Goal: Information Seeking & Learning: Learn about a topic

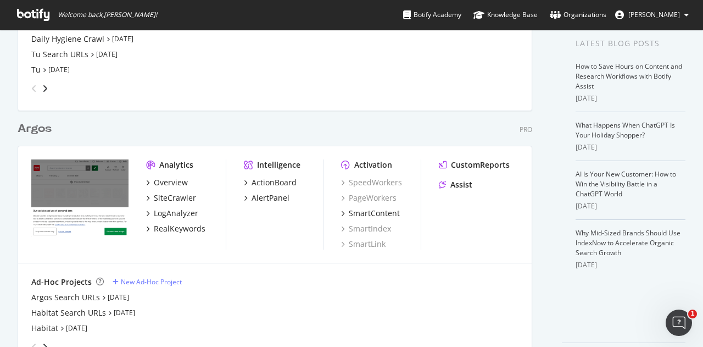
scroll to position [256, 0]
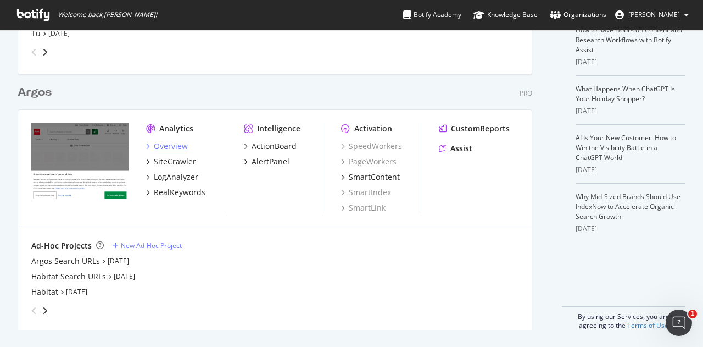
click at [168, 144] on div "Overview" at bounding box center [171, 146] width 34 height 11
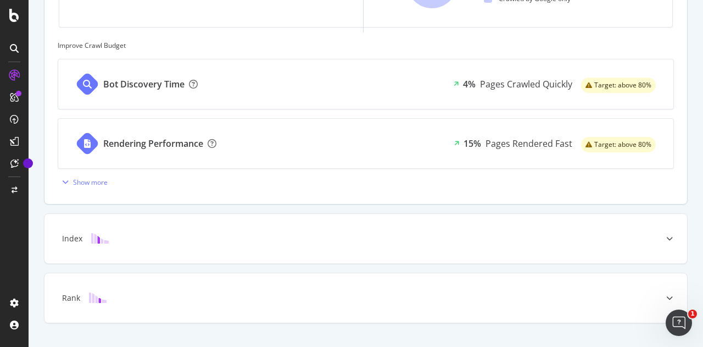
scroll to position [439, 0]
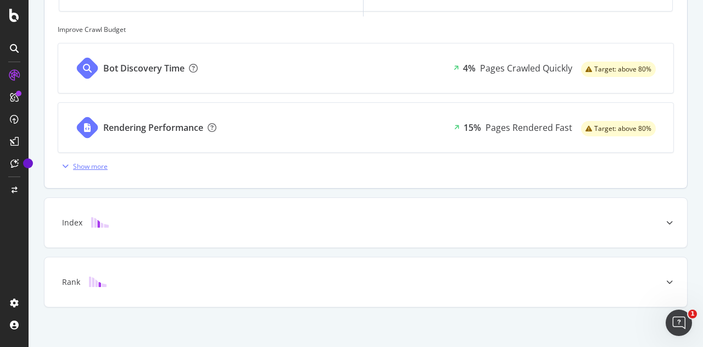
click at [88, 164] on div "Show more" at bounding box center [90, 165] width 35 height 9
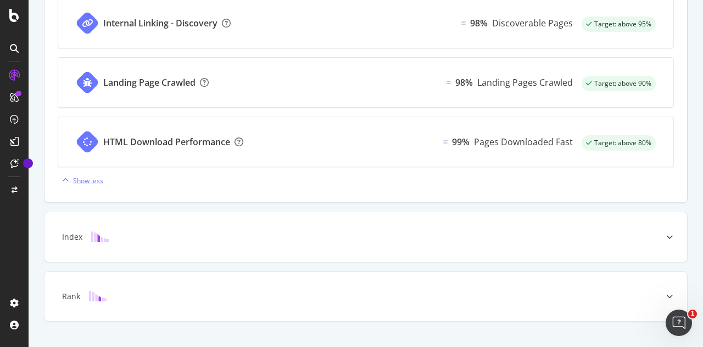
scroll to position [739, 0]
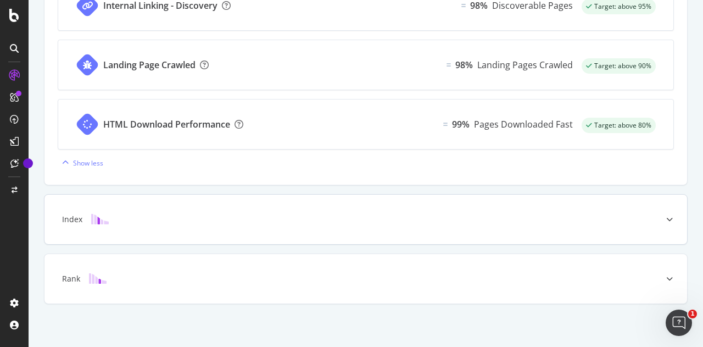
click at [204, 231] on div "Index" at bounding box center [365, 218] width 642 height 49
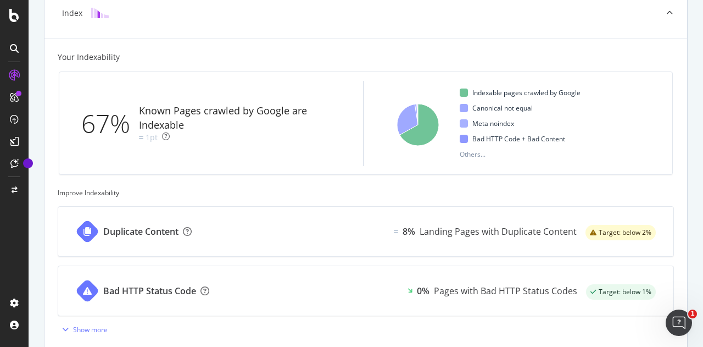
scroll to position [390, 0]
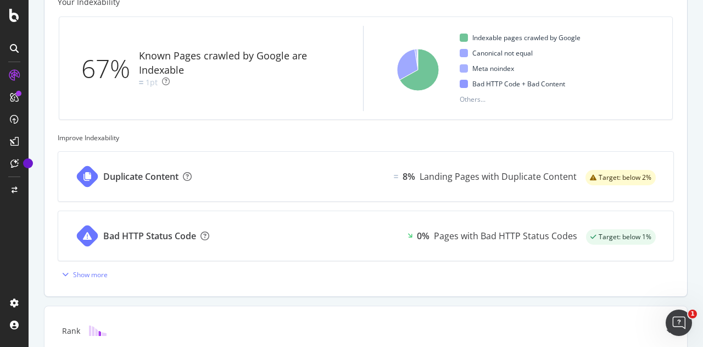
click at [220, 178] on div "Duplicate Content 8% Landing Pages with Duplicate Content Target: below 2%" at bounding box center [365, 176] width 615 height 49
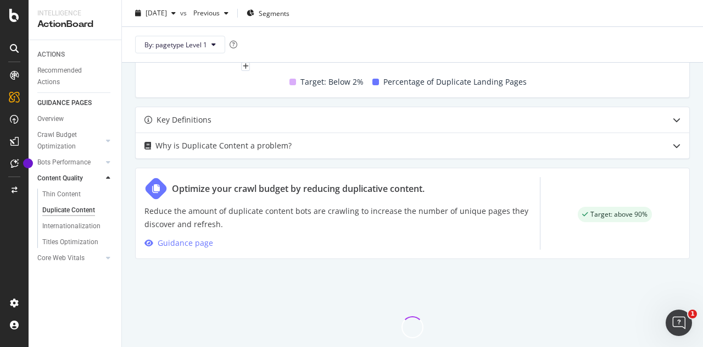
scroll to position [449, 0]
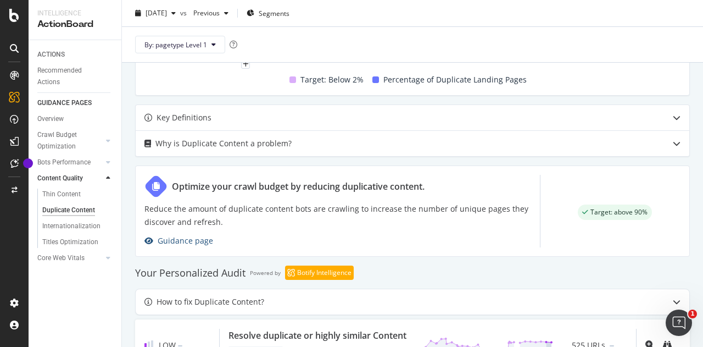
click at [188, 238] on div "Guidance page" at bounding box center [185, 240] width 55 height 13
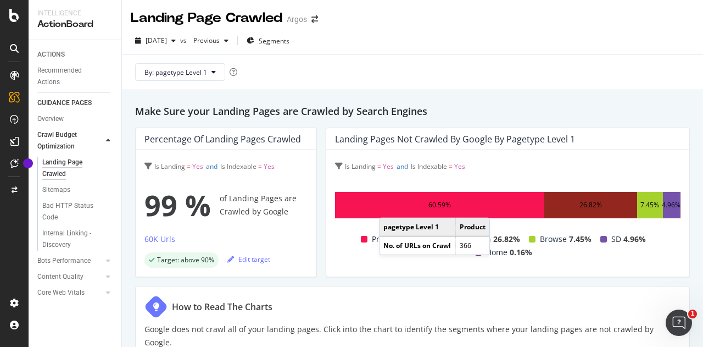
click at [389, 206] on div "60.59%" at bounding box center [439, 205] width 209 height 26
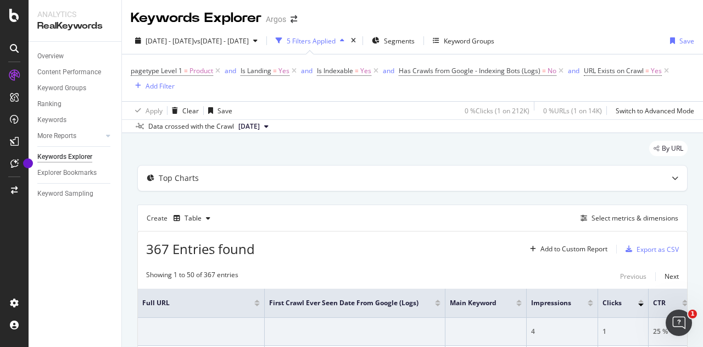
click at [232, 147] on div "By URL" at bounding box center [412, 153] width 550 height 24
click at [54, 56] on div "Overview" at bounding box center [50, 57] width 26 height 12
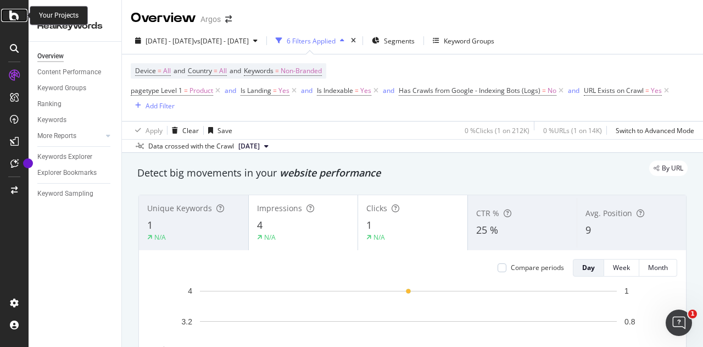
click at [13, 17] on icon at bounding box center [14, 15] width 10 height 13
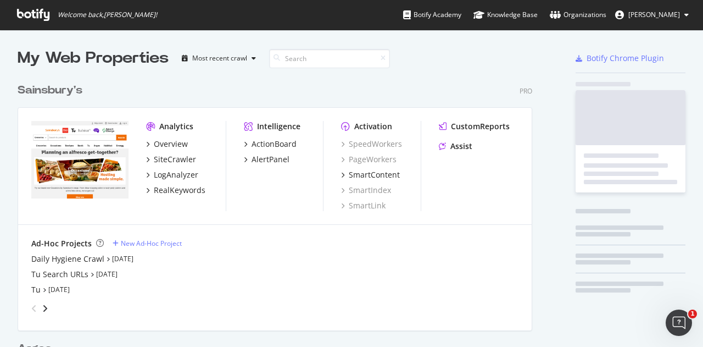
scroll to position [338, 686]
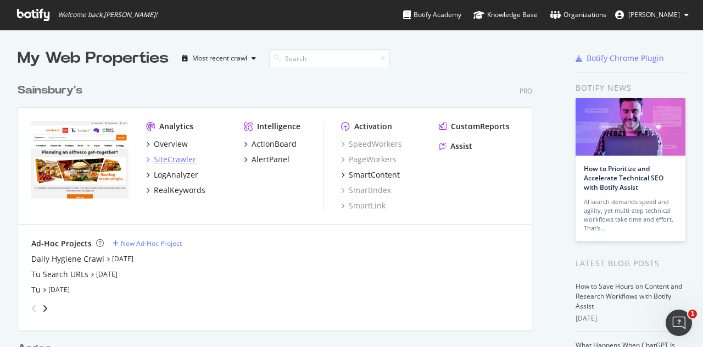
click at [176, 157] on div "SiteCrawler" at bounding box center [175, 159] width 42 height 11
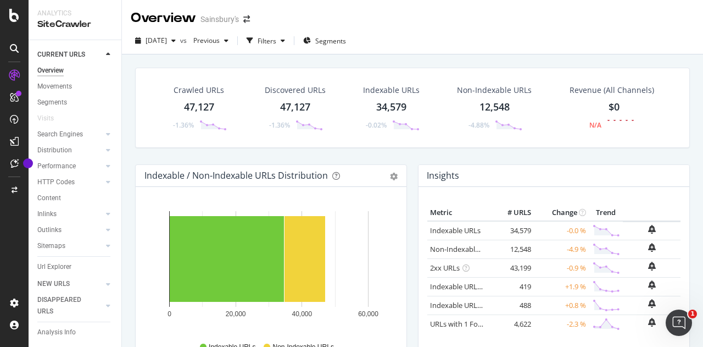
click at [195, 105] on div "47,127" at bounding box center [199, 107] width 30 height 14
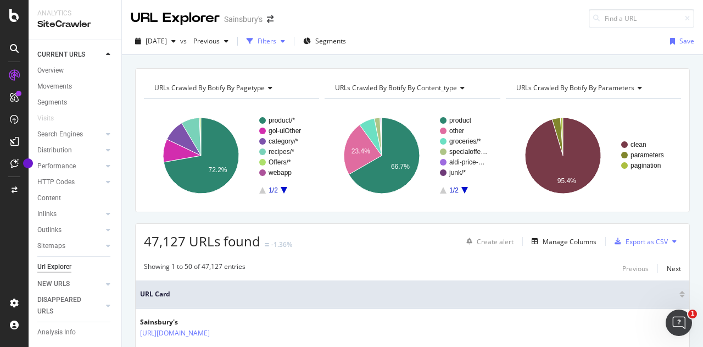
click at [289, 33] on div "Filters" at bounding box center [265, 41] width 47 height 16
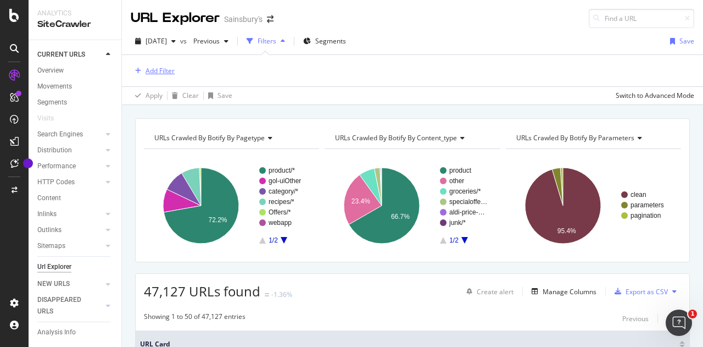
click at [153, 75] on div "Add Filter" at bounding box center [153, 71] width 44 height 12
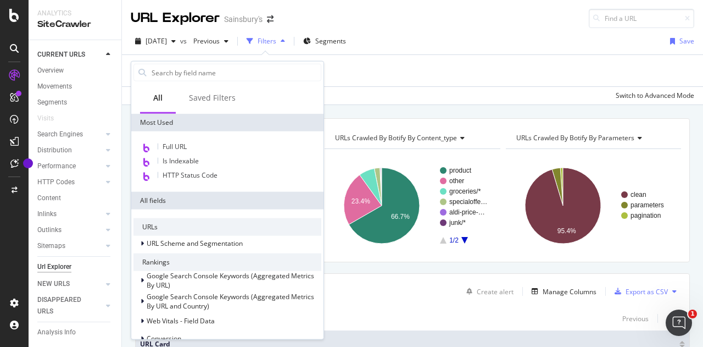
click at [364, 71] on div "Add Filter" at bounding box center [412, 70] width 563 height 31
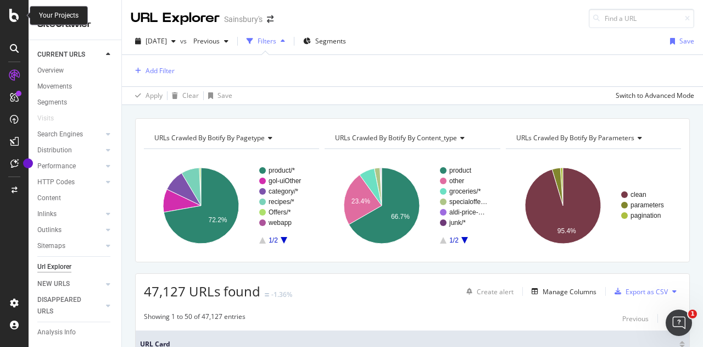
click at [14, 12] on icon at bounding box center [14, 15] width 10 height 13
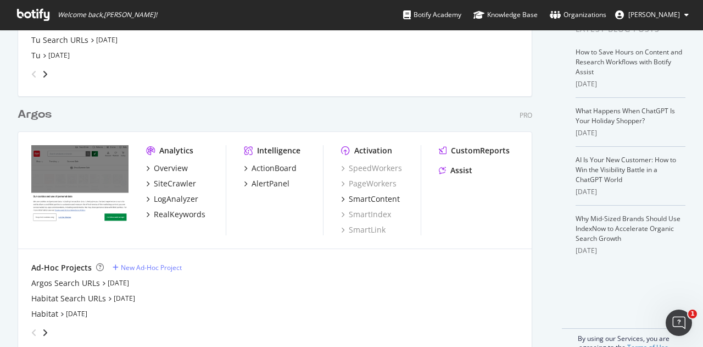
scroll to position [256, 0]
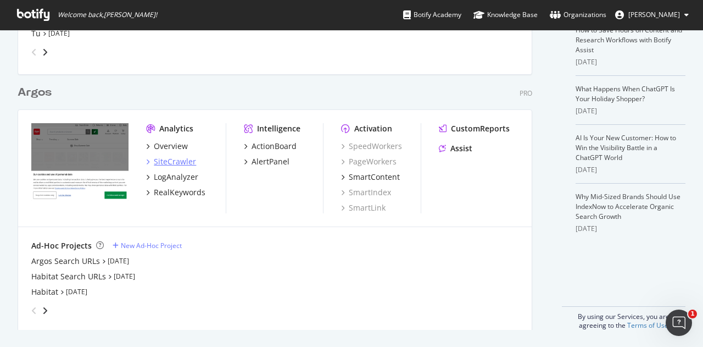
click at [176, 161] on div "SiteCrawler" at bounding box center [175, 161] width 42 height 11
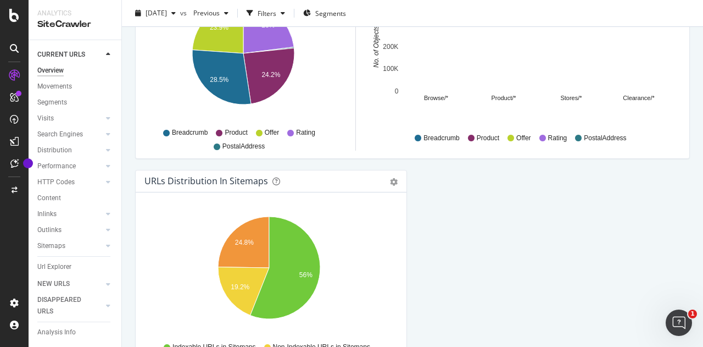
scroll to position [1243, 0]
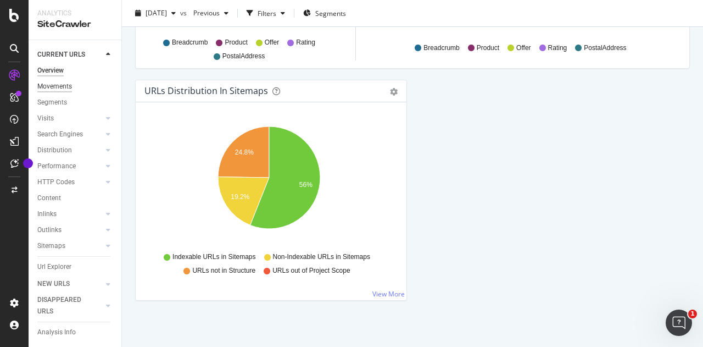
click at [53, 85] on div "Movements" at bounding box center [54, 87] width 35 height 12
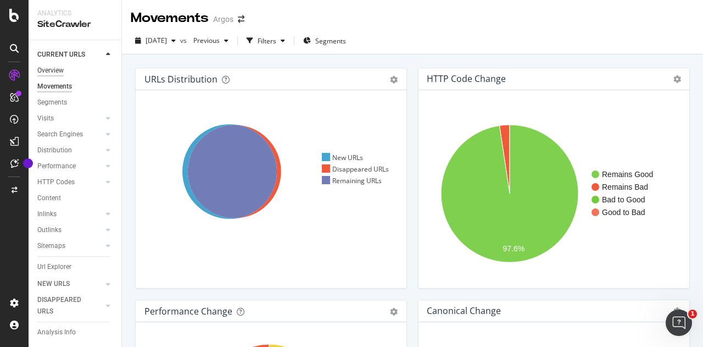
click at [53, 69] on div "Overview" at bounding box center [50, 71] width 26 height 12
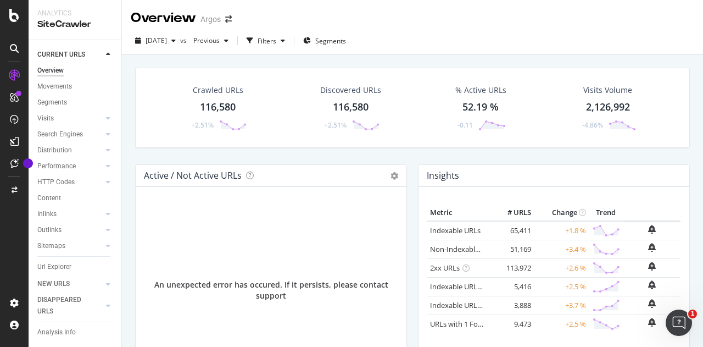
scroll to position [55, 0]
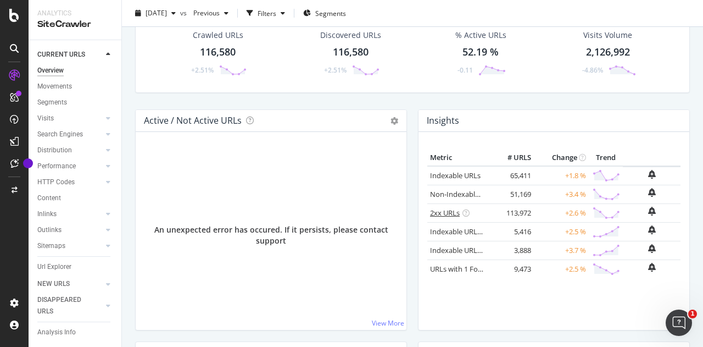
click at [438, 210] on link "2xx URLs" at bounding box center [445, 213] width 30 height 10
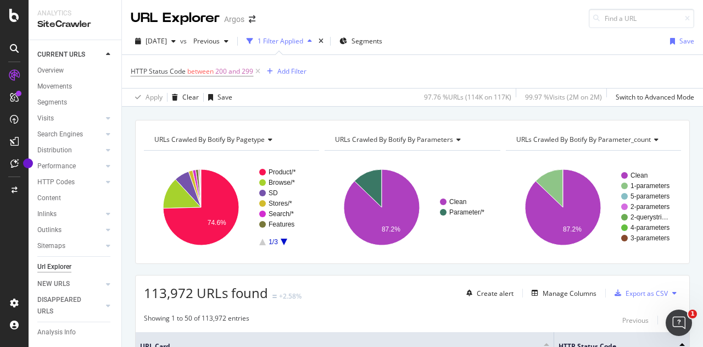
click at [283, 238] on icon "A chart." at bounding box center [284, 241] width 7 height 7
click at [264, 242] on icon "A chart." at bounding box center [262, 241] width 7 height 7
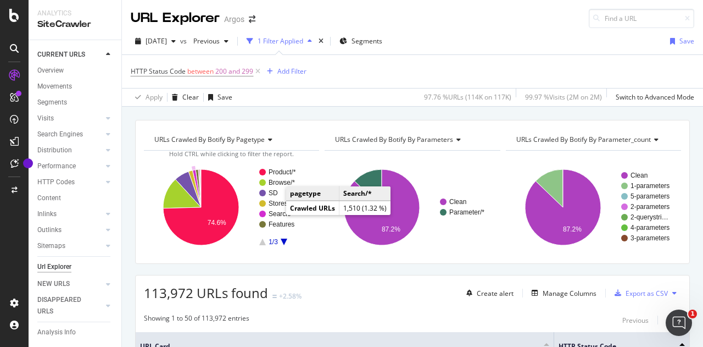
click at [278, 211] on text "Search/*" at bounding box center [281, 214] width 25 height 8
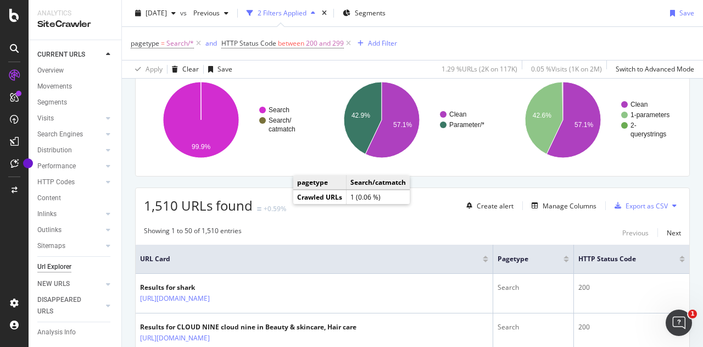
scroll to position [165, 0]
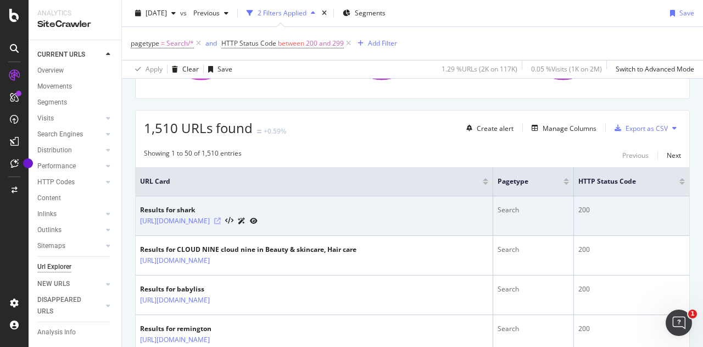
click at [221, 217] on icon at bounding box center [217, 220] width 7 height 7
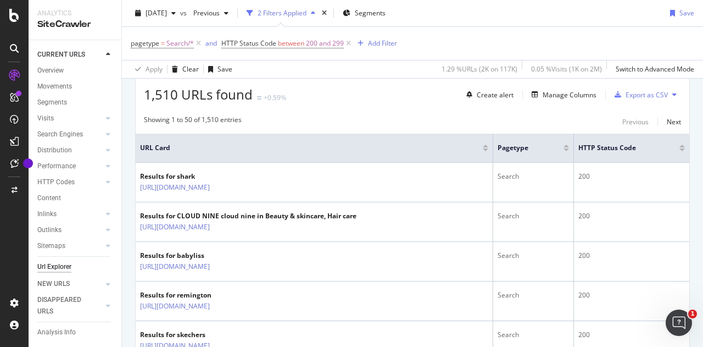
scroll to position [220, 0]
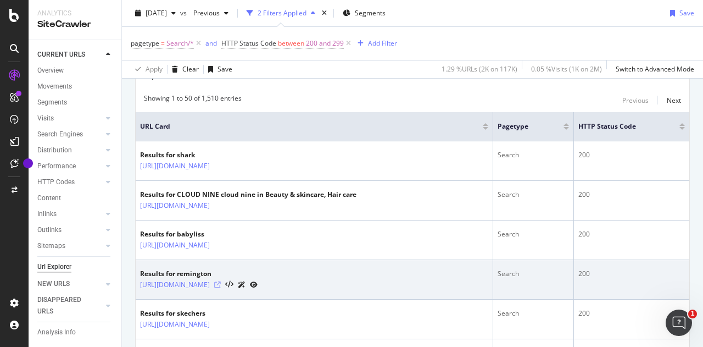
click at [221, 282] on icon at bounding box center [217, 284] width 7 height 7
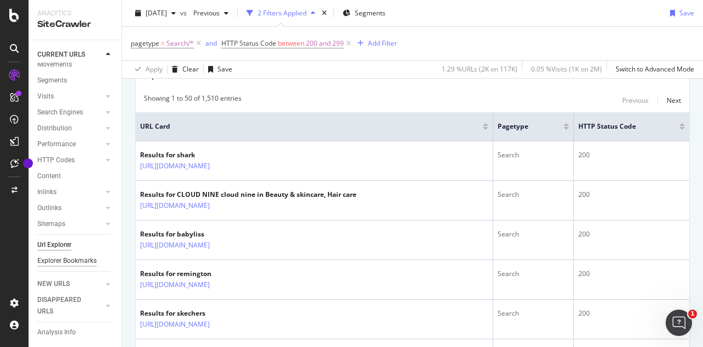
scroll to position [0, 0]
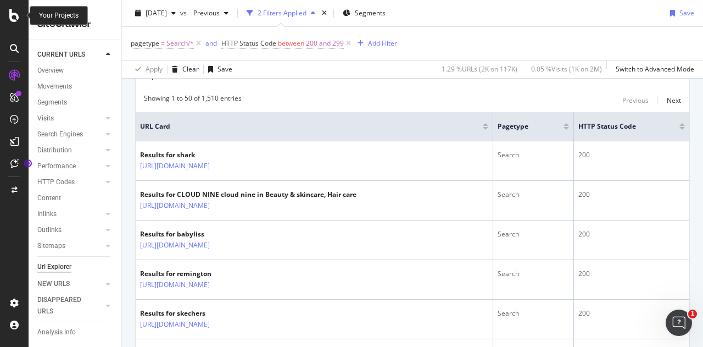
click at [17, 16] on icon at bounding box center [14, 15] width 10 height 13
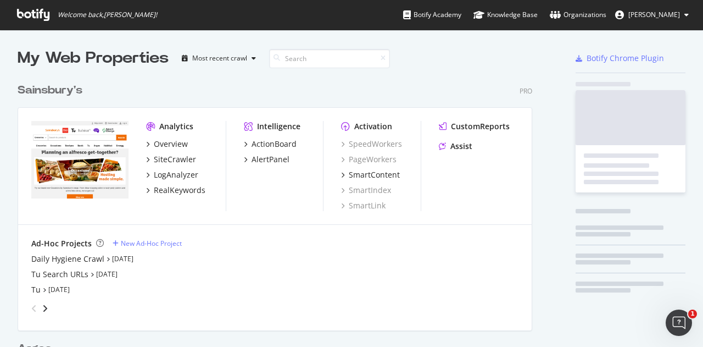
scroll to position [338, 686]
